Goal: Task Accomplishment & Management: Use online tool/utility

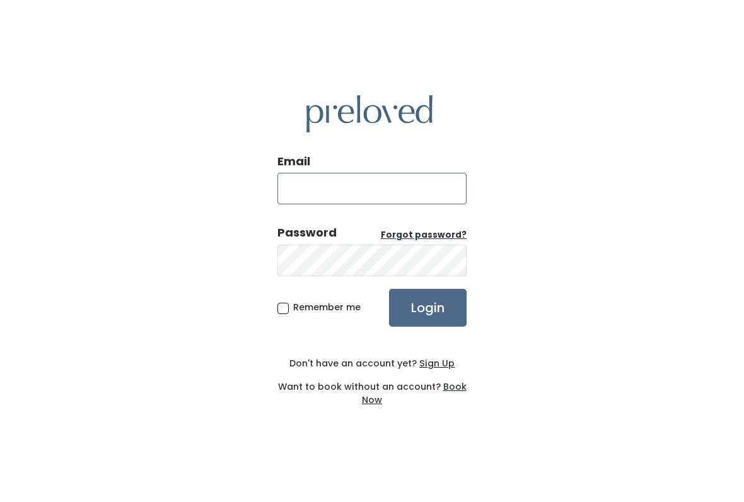
type input "[DOMAIN_NAME][EMAIL_ADDRESS][DOMAIN_NAME]"
click at [428, 307] on input "Login" at bounding box center [428, 308] width 78 height 38
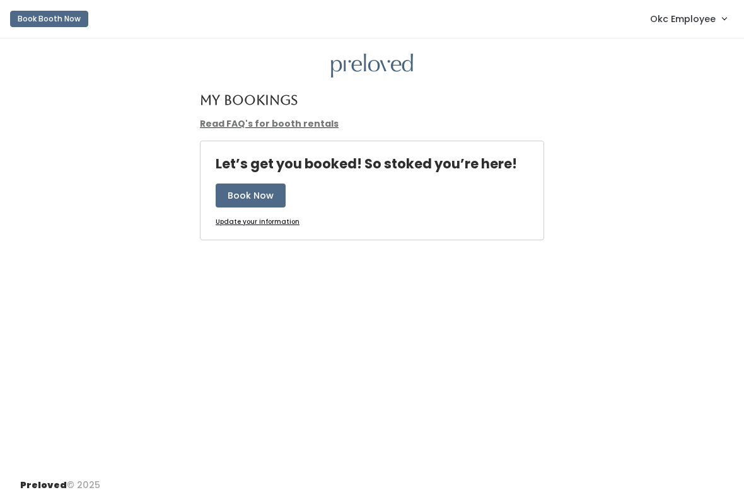
click at [684, 22] on span "Okc Employee" at bounding box center [683, 19] width 66 height 14
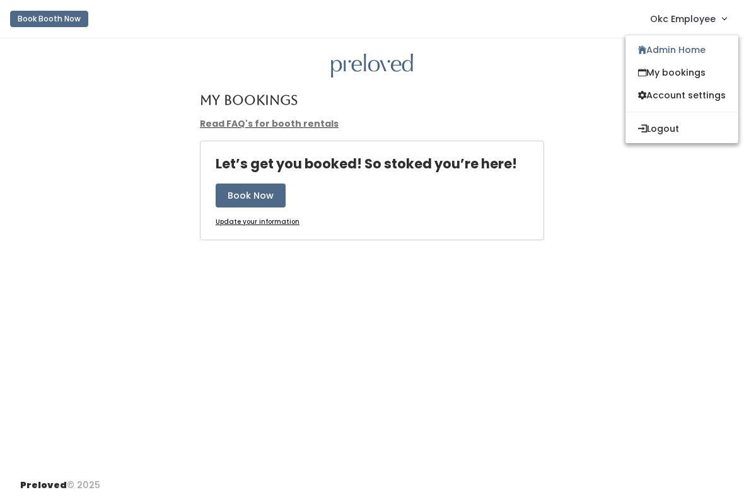
click at [704, 48] on link "Admin Home" at bounding box center [682, 49] width 113 height 23
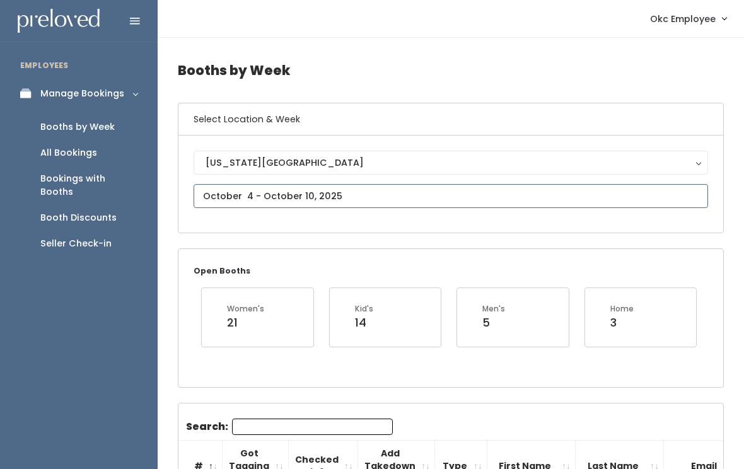
click at [317, 194] on input "text" at bounding box center [451, 196] width 515 height 24
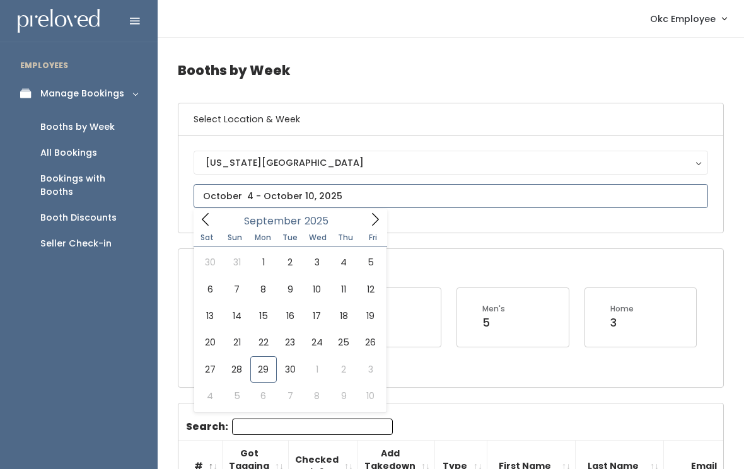
click at [373, 215] on icon at bounding box center [375, 220] width 14 height 14
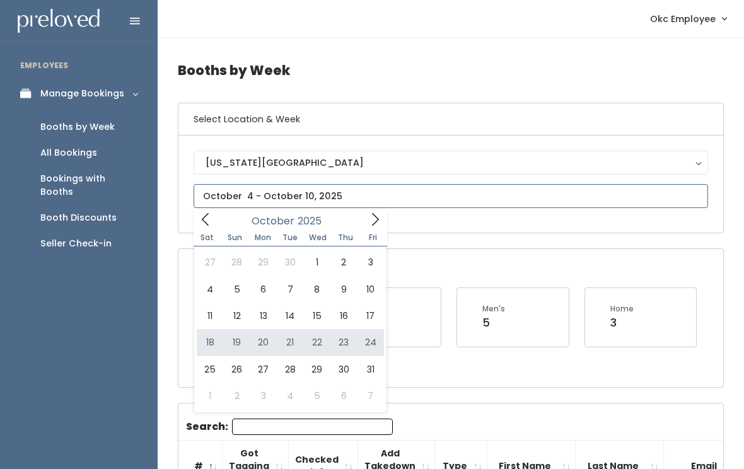
type input "October 18 to October 24"
